Goal: Transaction & Acquisition: Purchase product/service

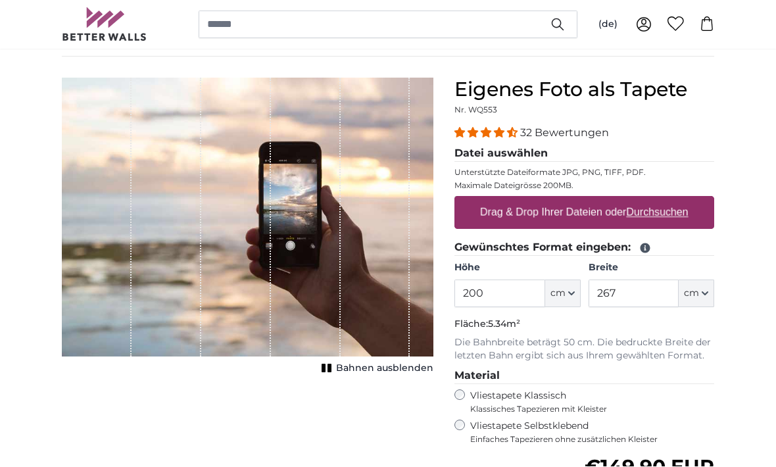
click at [657, 209] on u "Durchsuchen" at bounding box center [657, 212] width 62 height 11
click at [657, 200] on input "Drag & Drop Ihrer Dateien oder Durchsuchen" at bounding box center [584, 199] width 260 height 4
type input "**********"
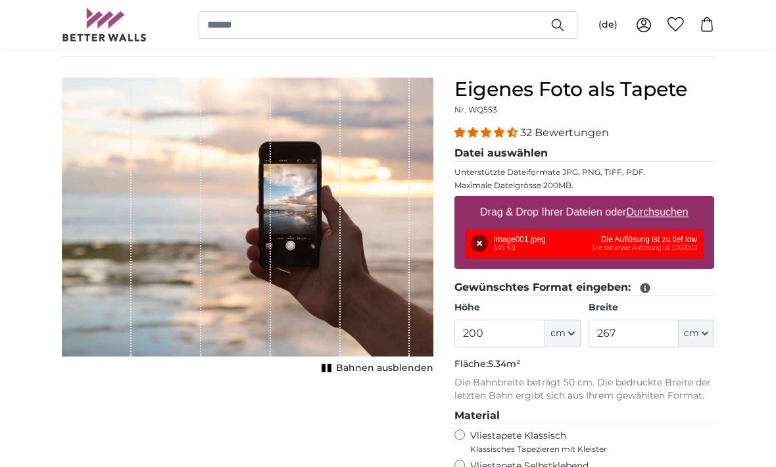
click at [565, 240] on div "Entfernen Nochmal versuchen Entfernen Hochladen Abbrechen Nochmal versuchen Ent…" at bounding box center [584, 244] width 239 height 30
click at [574, 240] on div "Entfernen Nochmal versuchen Entfernen Hochladen Abbrechen Nochmal versuchen Ent…" at bounding box center [584, 244] width 239 height 30
click at [641, 238] on div "Entfernen Nochmal versuchen Entfernen Hochladen Abbrechen Nochmal versuchen Ent…" at bounding box center [584, 244] width 239 height 30
click at [645, 240] on div "Entfernen Nochmal versuchen Entfernen Hochladen Abbrechen Nochmal versuchen Ent…" at bounding box center [584, 244] width 239 height 30
click at [655, 239] on div "Entfernen Nochmal versuchen Entfernen Hochladen Abbrechen Nochmal versuchen Ent…" at bounding box center [584, 244] width 239 height 30
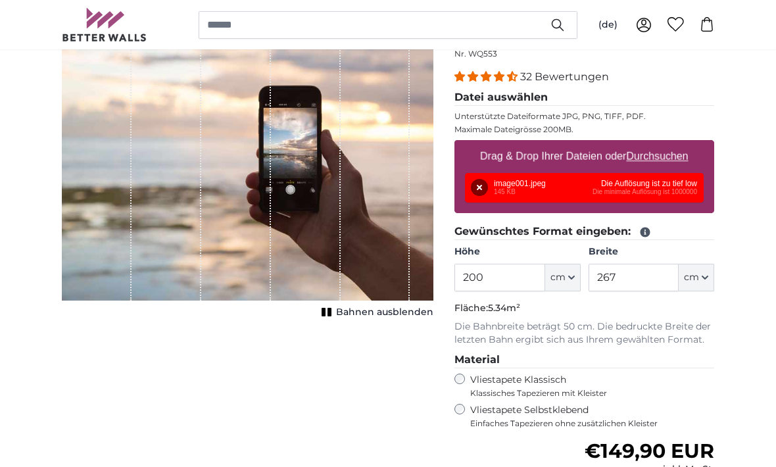
scroll to position [149, 0]
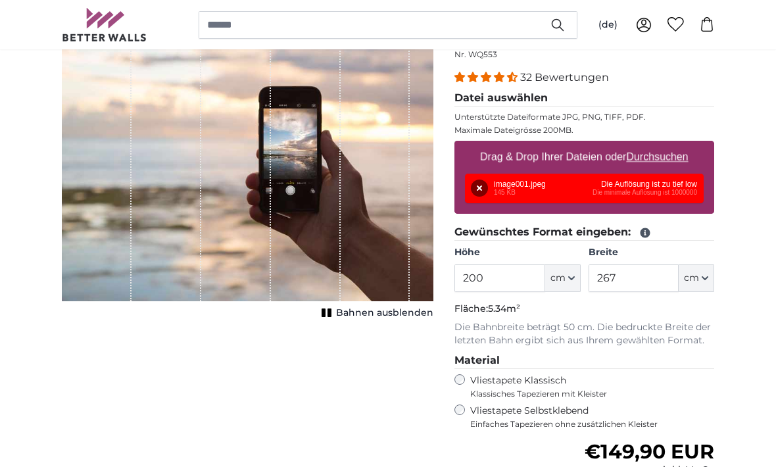
click at [482, 190] on button "Entfernen" at bounding box center [479, 187] width 17 height 17
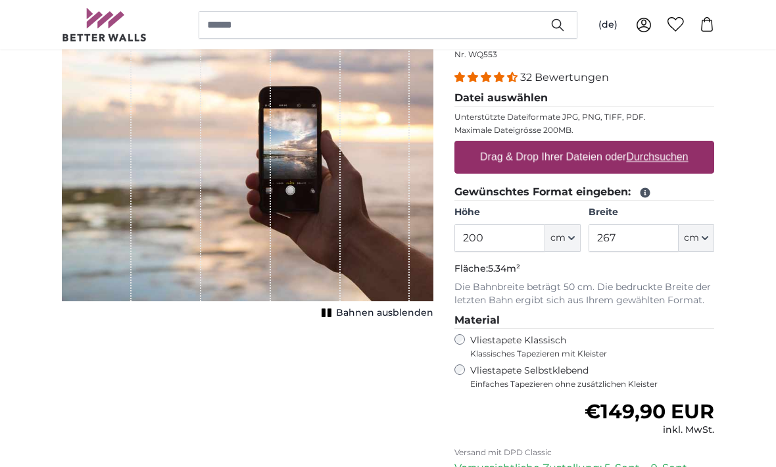
click at [654, 152] on u "Durchsuchen" at bounding box center [657, 156] width 62 height 11
click at [654, 145] on input "Drag & Drop Ihrer Dateien oder Durchsuchen" at bounding box center [584, 143] width 260 height 4
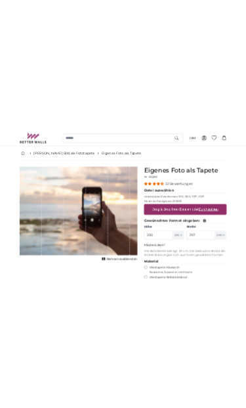
scroll to position [0, 0]
